Goal: Information Seeking & Learning: Understand process/instructions

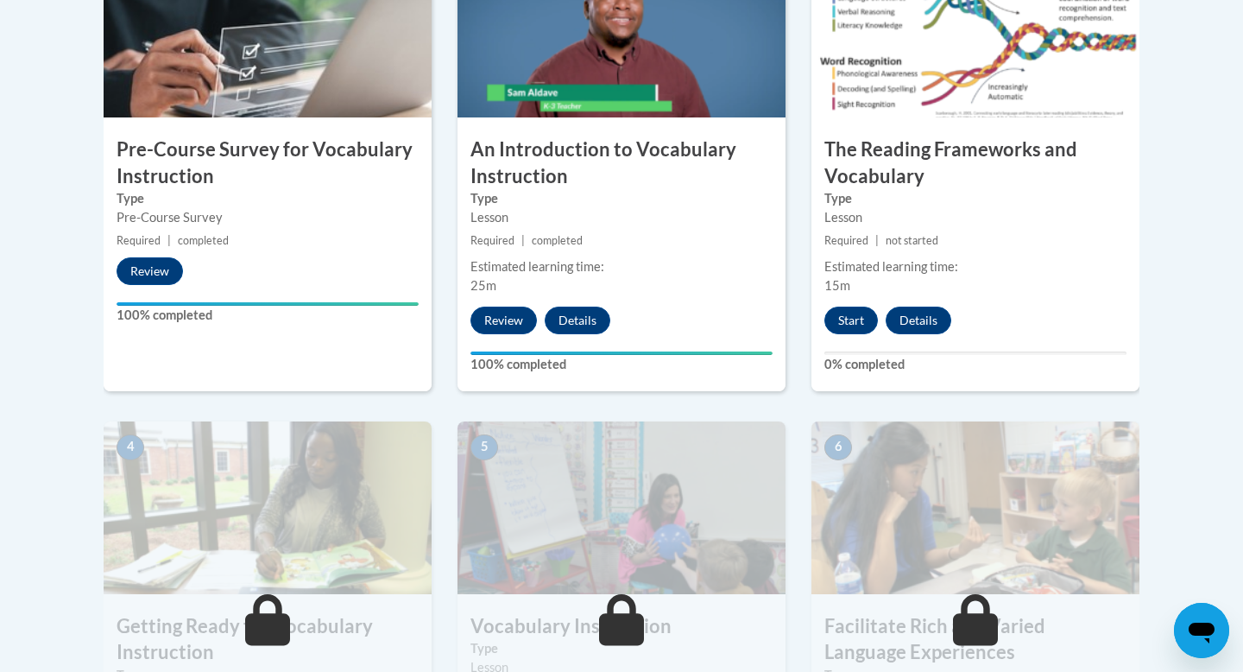
scroll to position [648, 0]
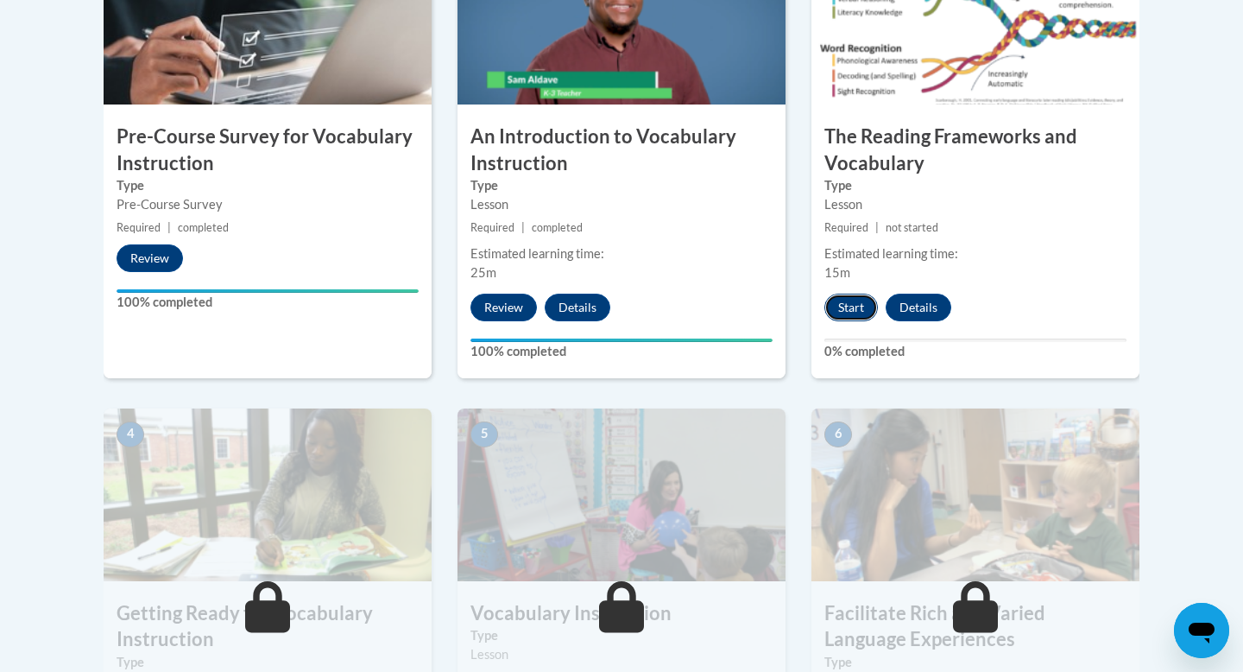
click at [841, 301] on button "Start" at bounding box center [851, 308] width 54 height 28
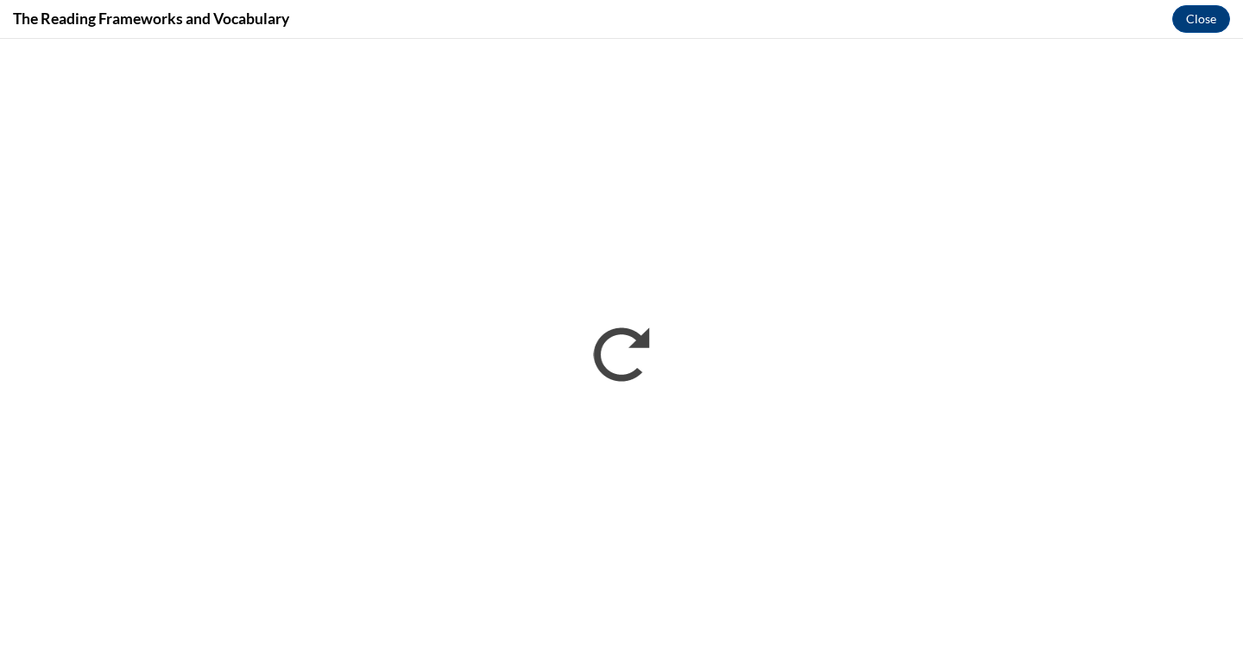
scroll to position [0, 0]
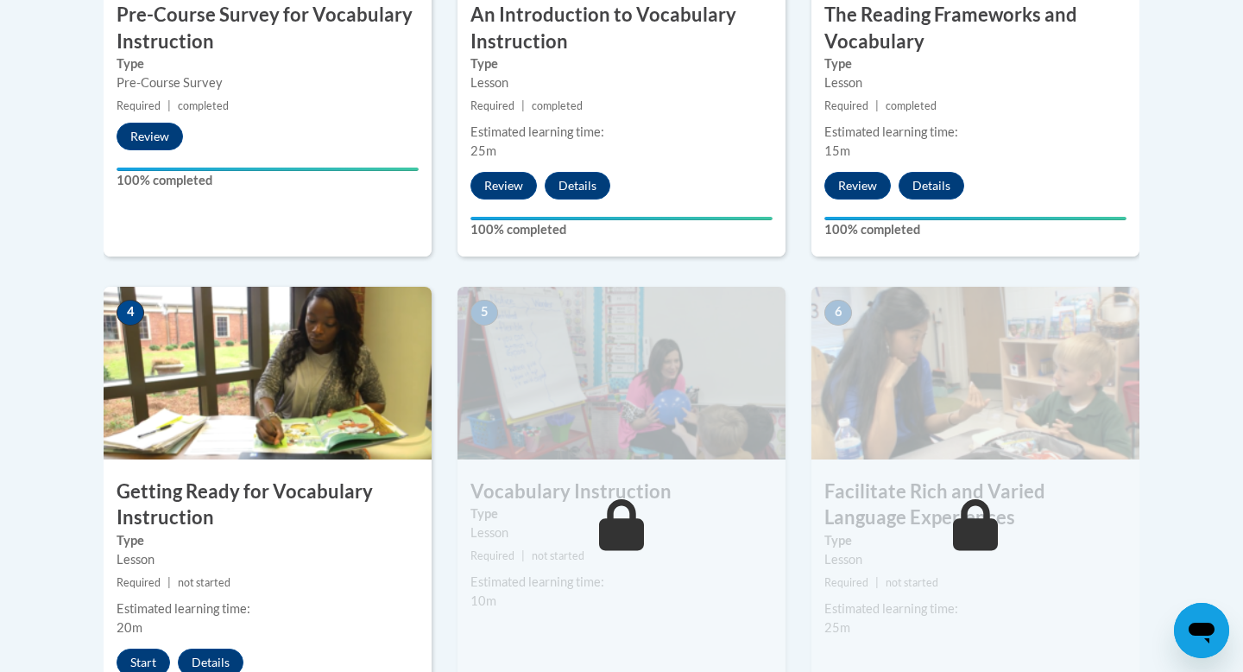
scroll to position [784, 0]
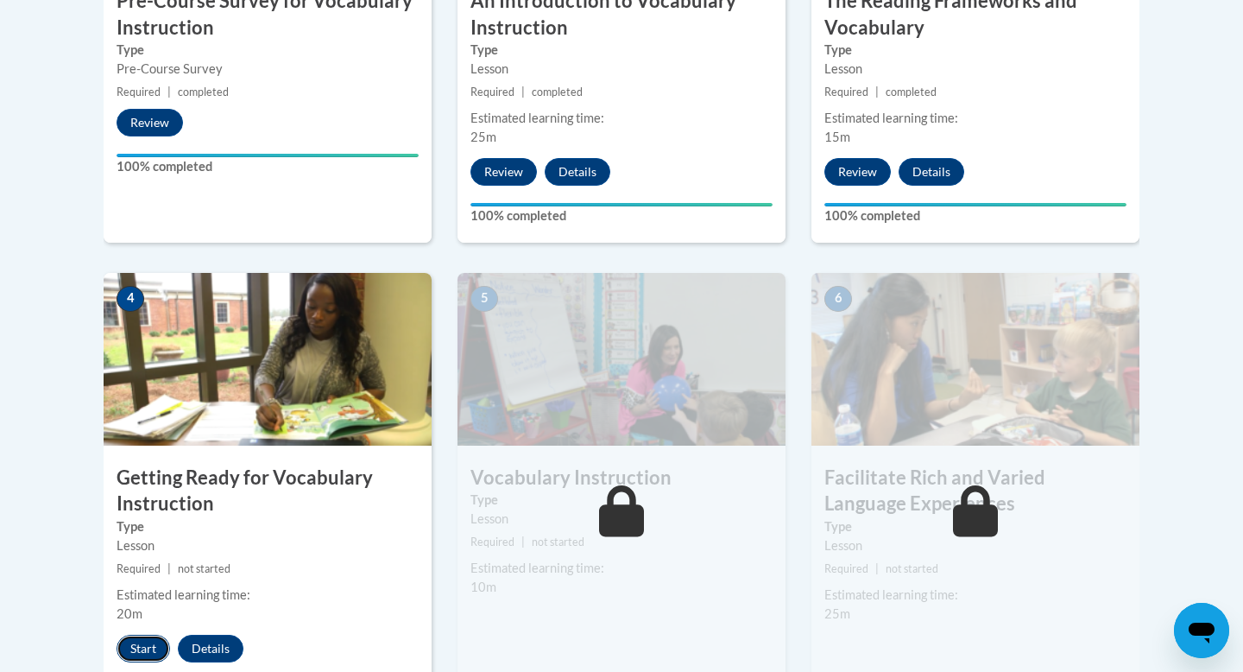
click at [152, 639] on button "Start" at bounding box center [144, 649] width 54 height 28
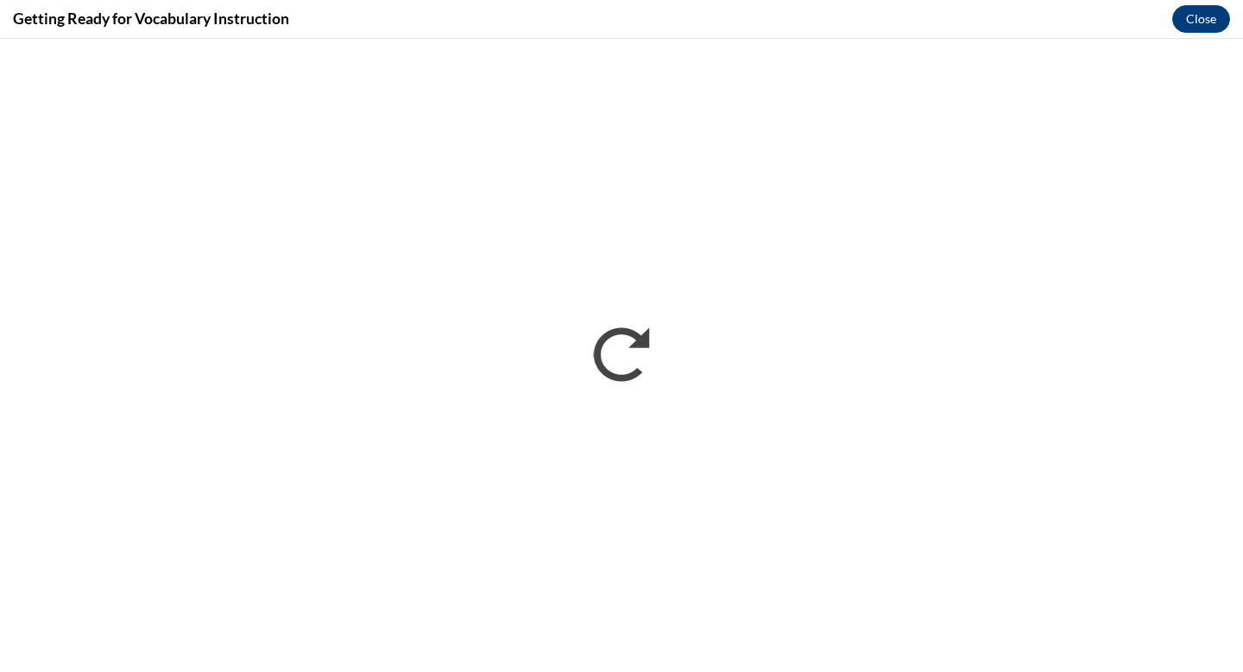
scroll to position [0, 0]
